Goal: Find specific page/section: Find specific page/section

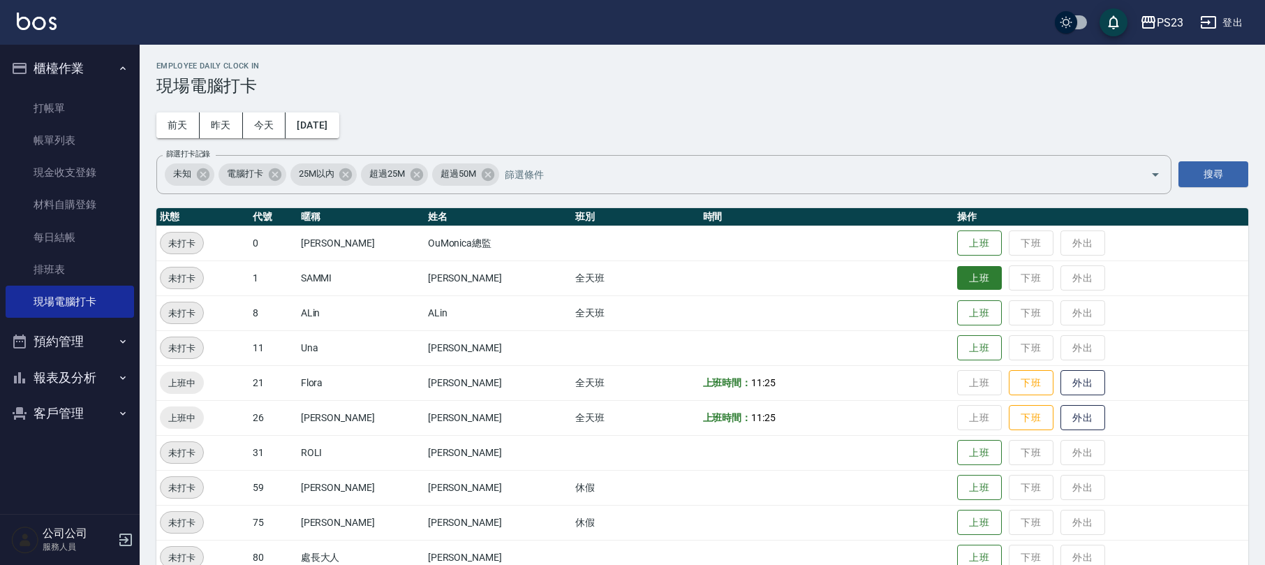
scroll to position [61, 0]
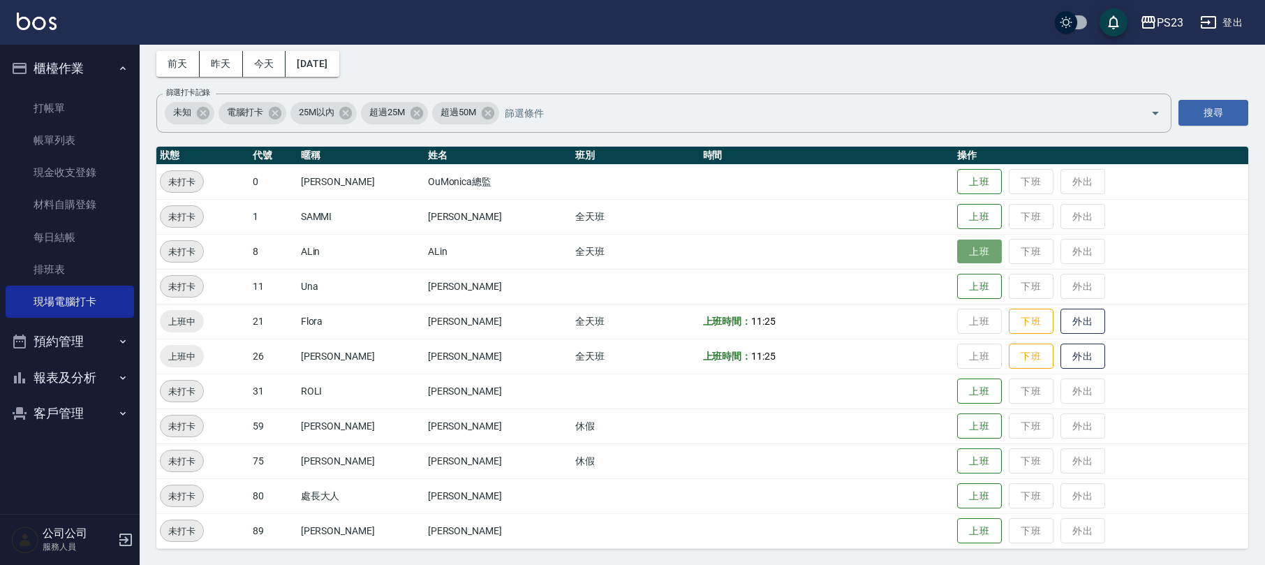
click at [960, 249] on button "上班" at bounding box center [979, 252] width 45 height 24
click at [74, 418] on button "客戶管理" at bounding box center [70, 413] width 129 height 36
click at [64, 324] on ul "客戶列表" at bounding box center [70, 205] width 129 height 237
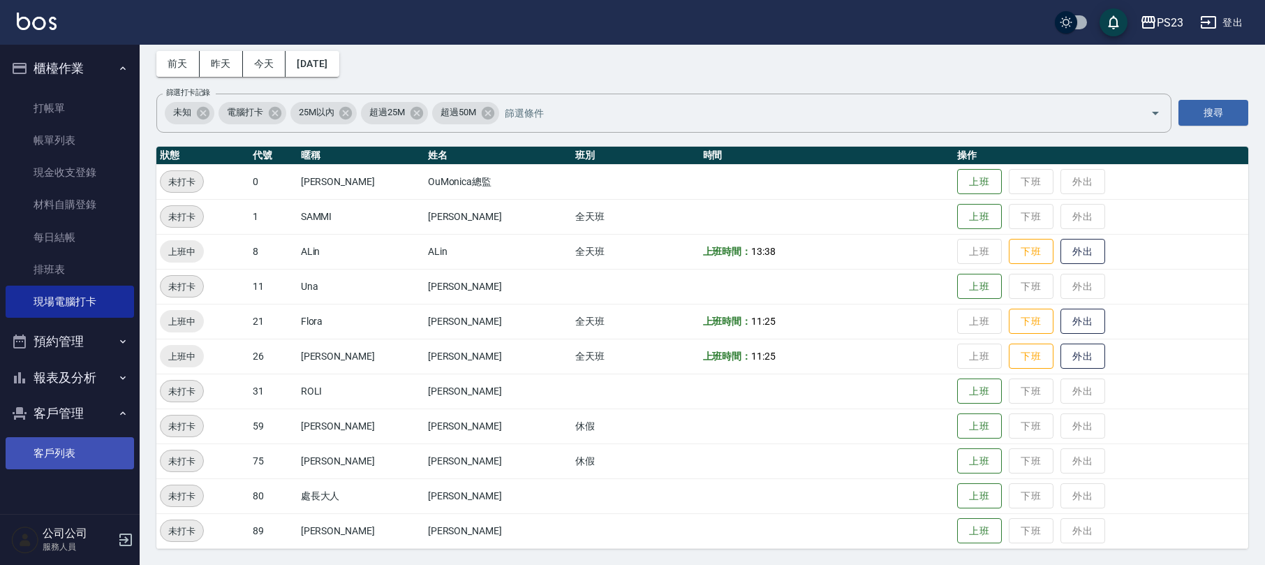
drag, startPoint x: 39, startPoint y: 448, endPoint x: 43, endPoint y: 440, distance: 9.4
click at [41, 448] on link "客戶列表" at bounding box center [70, 453] width 129 height 32
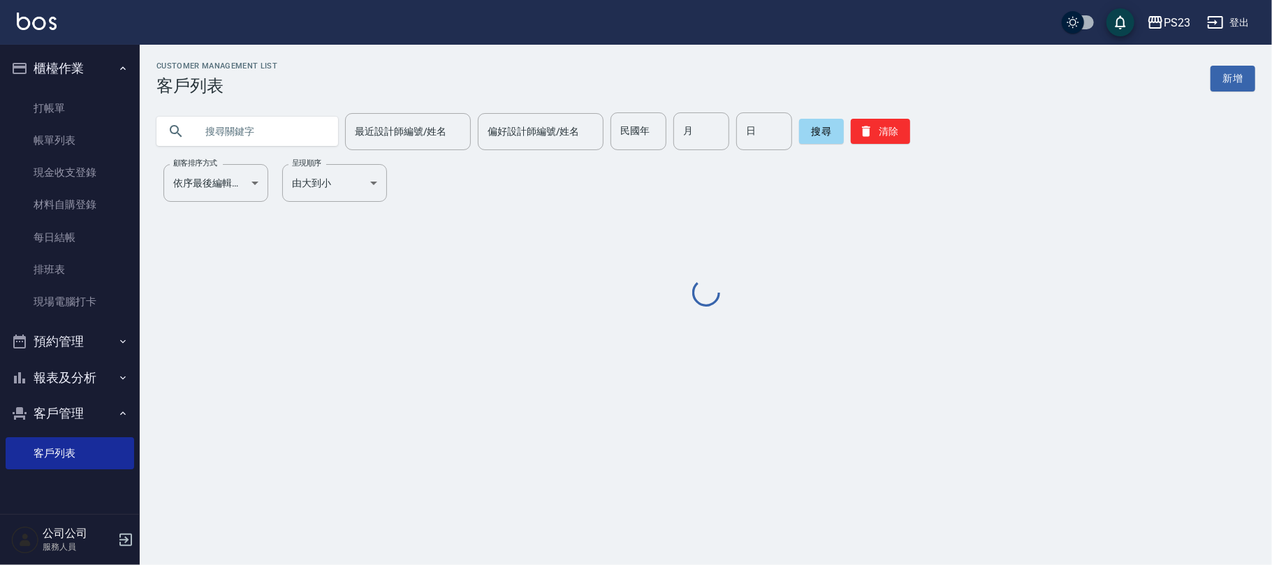
click at [232, 138] on input "text" at bounding box center [261, 131] width 131 height 38
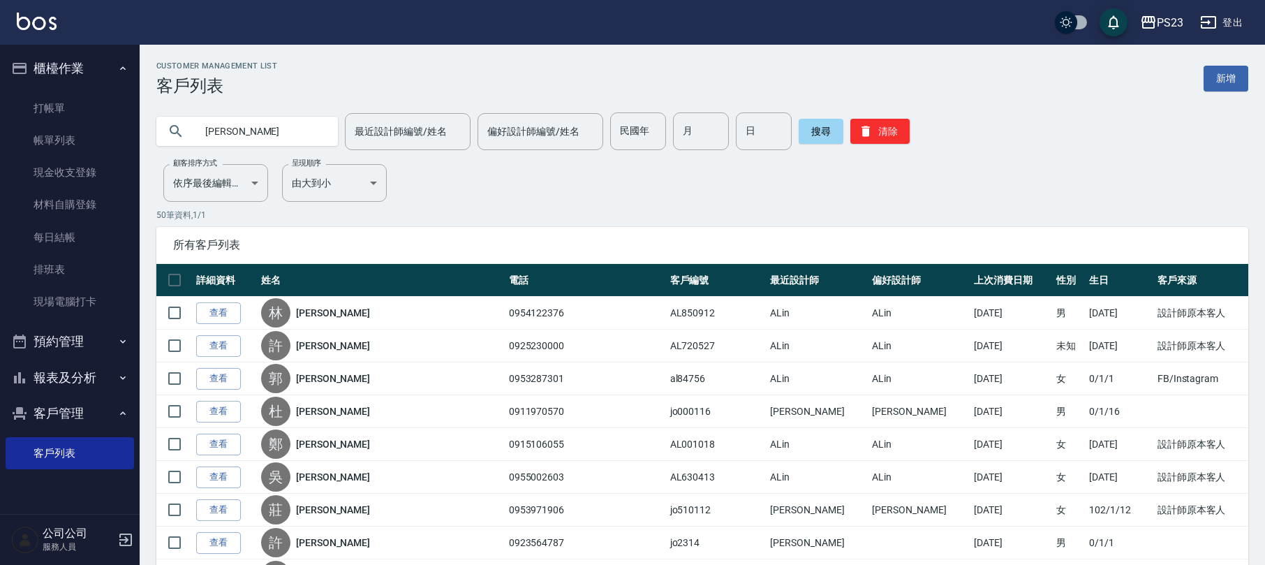
type input "[PERSON_NAME]"
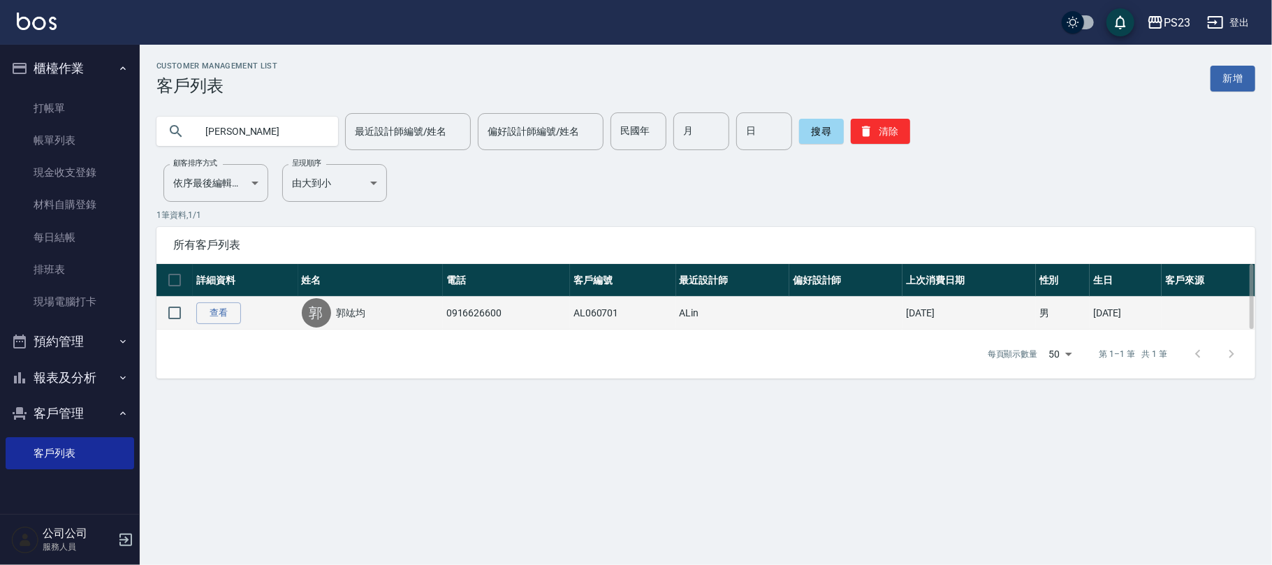
click at [346, 316] on link "郭竑均" at bounding box center [351, 313] width 29 height 14
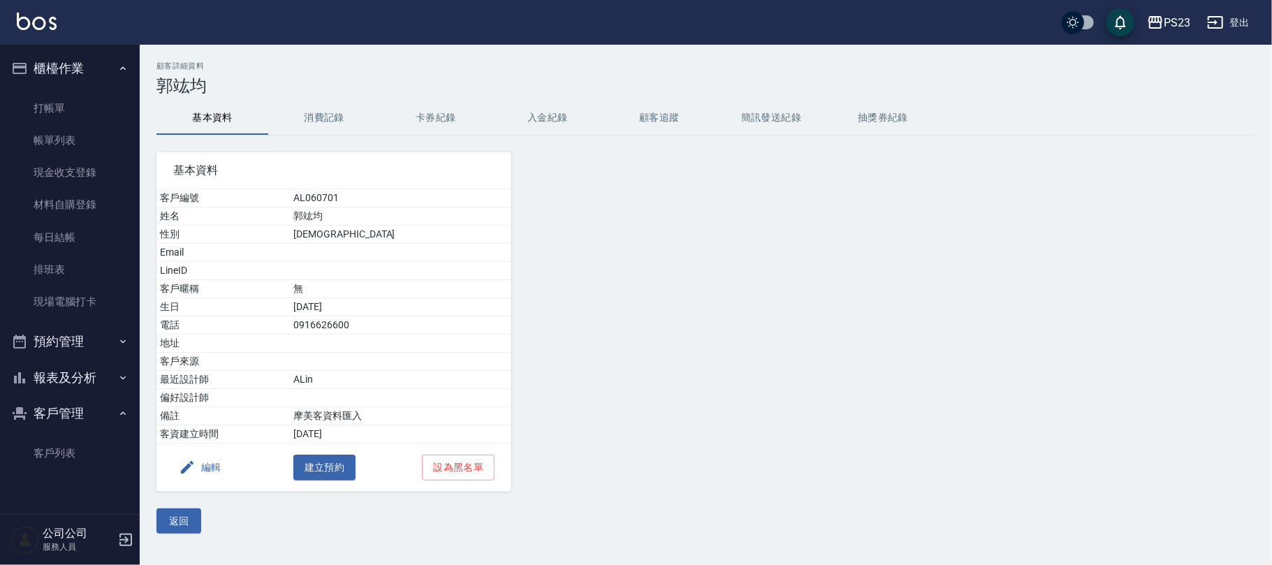
click at [328, 110] on button "消費記錄" at bounding box center [324, 118] width 112 height 34
